Goal: Ask a question

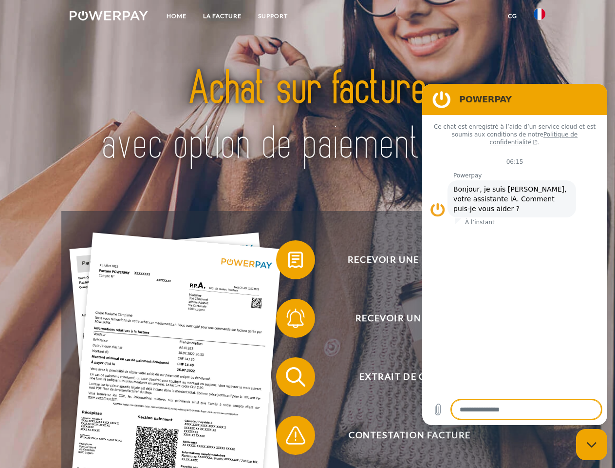
click at [109, 17] on img at bounding box center [109, 16] width 78 height 10
click at [540, 17] on img at bounding box center [540, 14] width 12 height 12
click at [513, 16] on link "CG" at bounding box center [513, 16] width 26 height 18
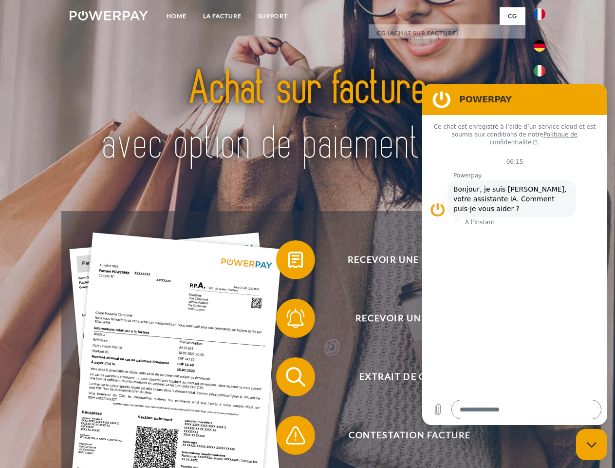
click at [288, 262] on span at bounding box center [281, 259] width 49 height 49
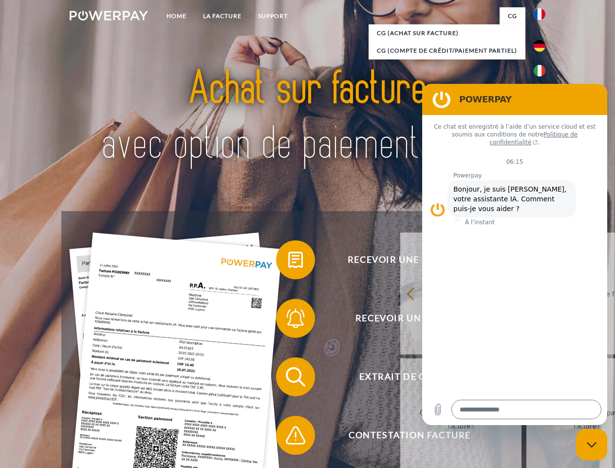
click at [288, 320] on span at bounding box center [281, 318] width 49 height 49
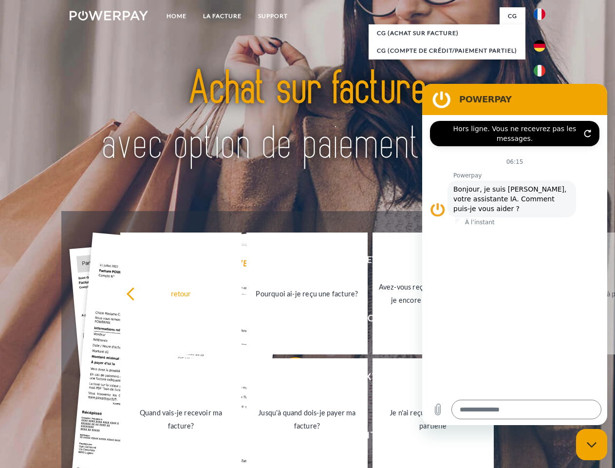
click at [288, 379] on link "Jusqu'à quand dois-je payer ma facture?" at bounding box center [307, 419] width 121 height 122
click at [288, 437] on span at bounding box center [281, 435] width 49 height 49
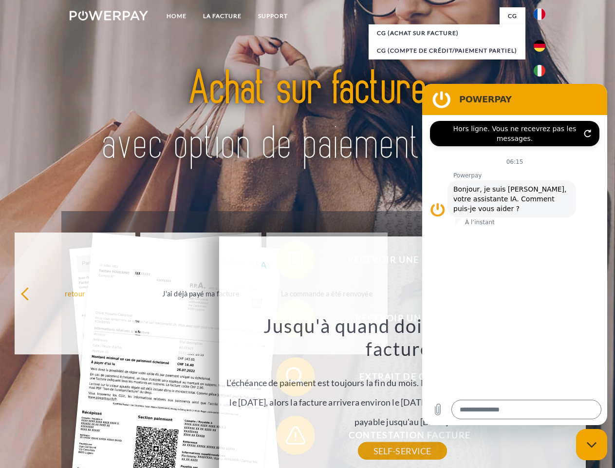
click at [592, 444] on icon "Fermer la fenêtre de messagerie" at bounding box center [592, 444] width 10 height 6
type textarea "*"
